Goal: Entertainment & Leisure: Consume media (video, audio)

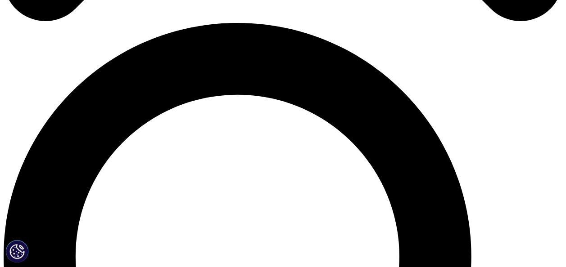
scroll to position [505, 0]
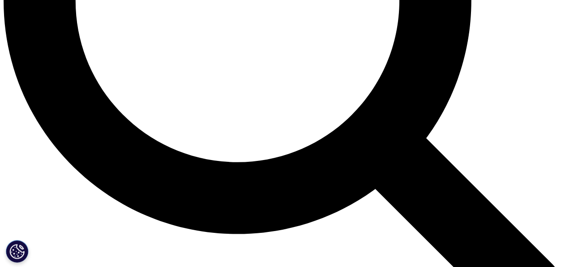
scroll to position [820, 0]
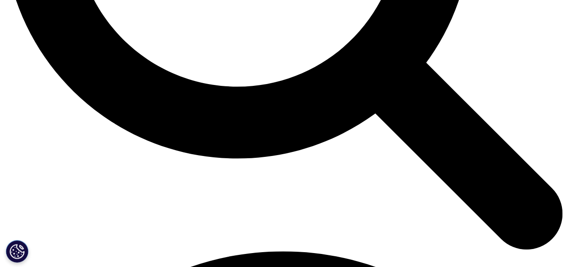
scroll to position [899, 0]
